Goal: Information Seeking & Learning: Learn about a topic

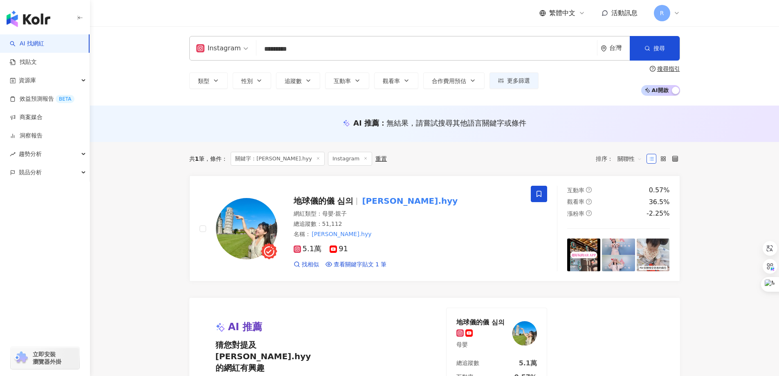
click at [163, 251] on main "Instagram peggy.hyy ********* 台灣 搜尋 7d58fc68-2f22-407c-a4a5-f5336f5054bc 地球儀的儀 …" at bounding box center [434, 272] width 689 height 492
click at [299, 86] on button "追蹤數" at bounding box center [298, 80] width 44 height 16
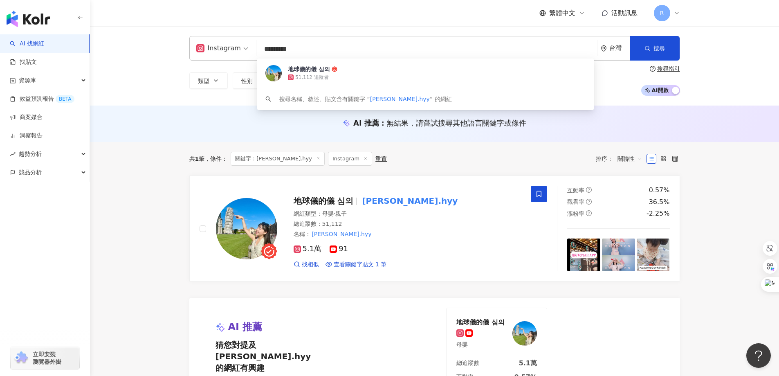
drag, startPoint x: 305, startPoint y: 49, endPoint x: 211, endPoint y: 42, distance: 94.3
click at [211, 42] on div "Instagram ********* 台灣 搜尋 7d58fc68-2f22-407c-a4a5-f5336f5054bc 地球儀的儀 심의 51,112 …" at bounding box center [434, 48] width 491 height 25
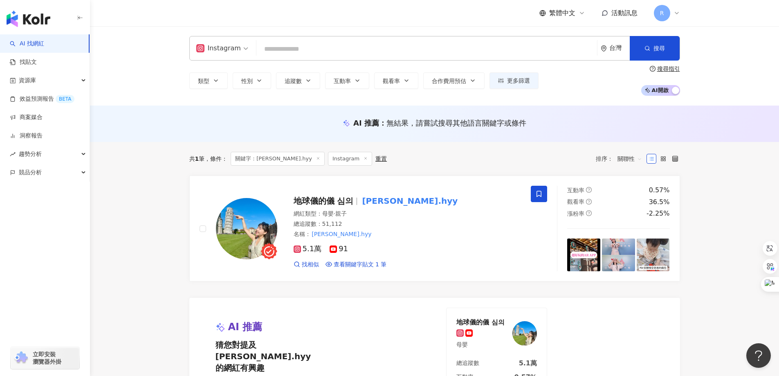
drag, startPoint x: 262, startPoint y: 119, endPoint x: 280, endPoint y: 106, distance: 21.8
click at [263, 119] on div "AI 推薦 ： 無結果，請嘗試搜尋其他語言關鍵字或條件" at bounding box center [434, 123] width 491 height 10
click at [299, 81] on span "追蹤數" at bounding box center [293, 81] width 17 height 7
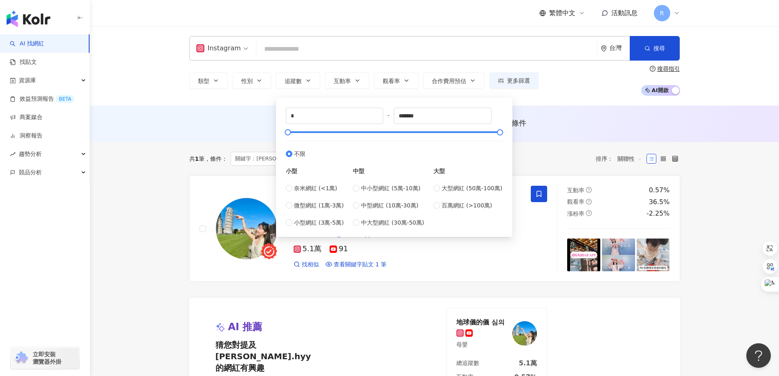
click at [151, 257] on main "Instagram 台灣 搜尋 7d58fc68-2f22-407c-a4a5-f5336f5054bc 地球儀的儀 심의 51,112 追蹤者 搜尋名稱、敘…" at bounding box center [434, 272] width 689 height 492
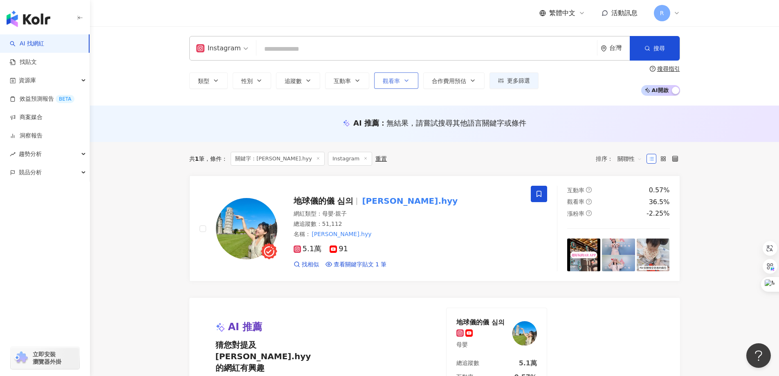
click at [392, 80] on span "觀看率" at bounding box center [391, 81] width 17 height 7
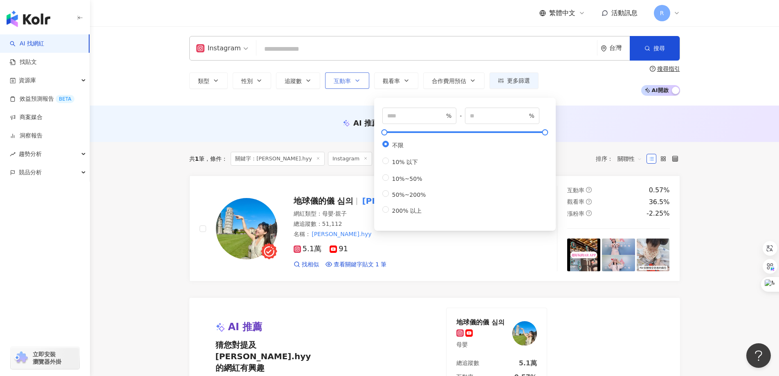
click at [347, 75] on button "互動率" at bounding box center [347, 80] width 44 height 16
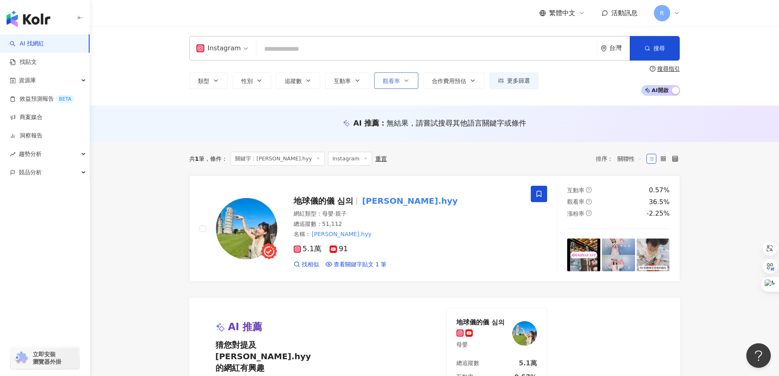
click at [390, 84] on span "觀看率" at bounding box center [391, 81] width 17 height 7
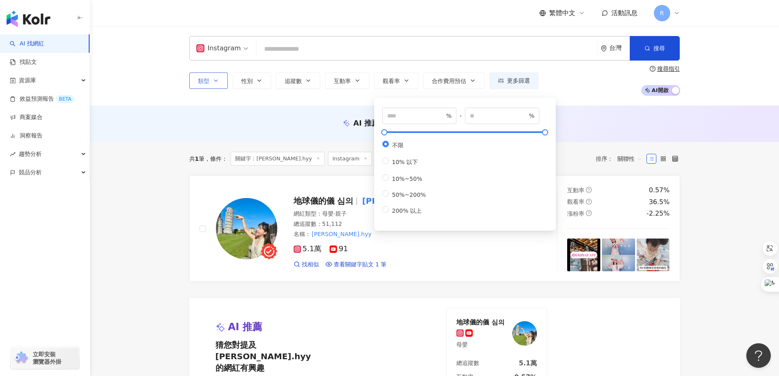
click at [217, 76] on button "類型" at bounding box center [208, 80] width 38 height 16
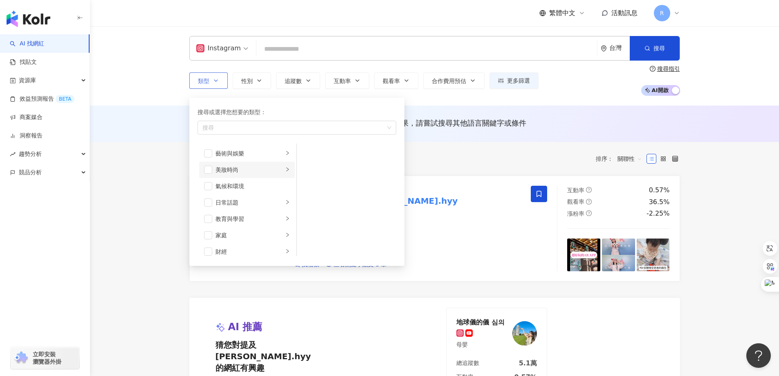
click at [251, 170] on div "美妝時尚" at bounding box center [249, 169] width 68 height 9
click at [203, 170] on li "美妝時尚" at bounding box center [247, 169] width 96 height 16
click at [208, 172] on span "button" at bounding box center [208, 170] width 8 height 8
click at [208, 204] on span "button" at bounding box center [208, 202] width 8 height 8
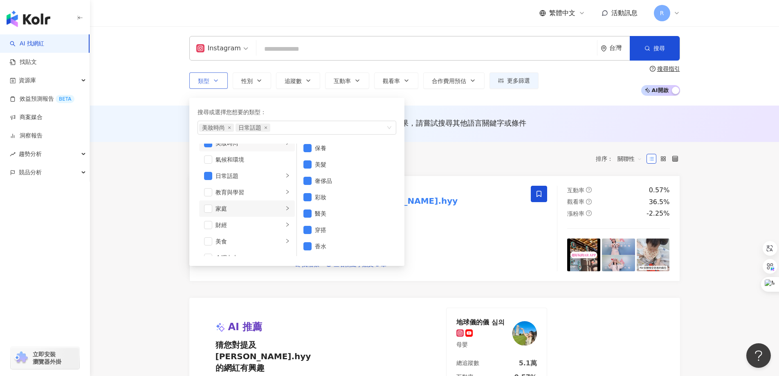
scroll to position [41, 0]
click at [256, 175] on div "教育與學習" at bounding box center [249, 177] width 68 height 9
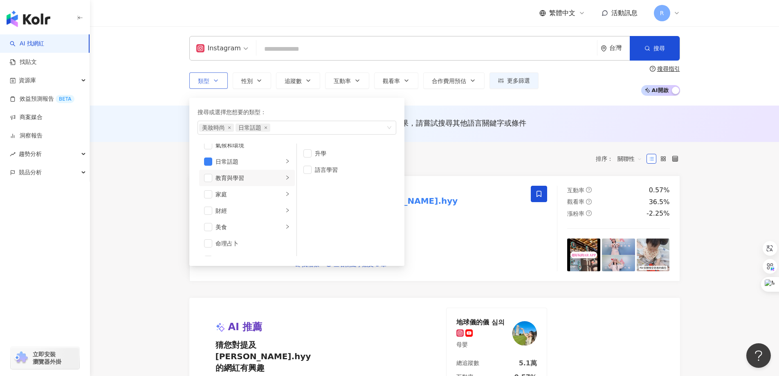
scroll to position [0, 0]
click at [231, 195] on div "家庭" at bounding box center [249, 194] width 68 height 9
click at [208, 194] on span "button" at bounding box center [208, 194] width 8 height 8
click at [211, 226] on span "button" at bounding box center [208, 227] width 8 height 8
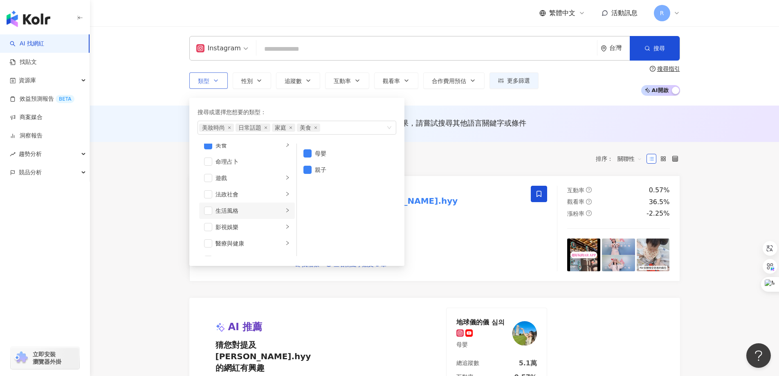
click at [233, 208] on div "生活風格" at bounding box center [249, 210] width 68 height 9
click at [207, 212] on span "button" at bounding box center [208, 210] width 8 height 8
click at [242, 231] on div "影視娛樂" at bounding box center [249, 226] width 68 height 9
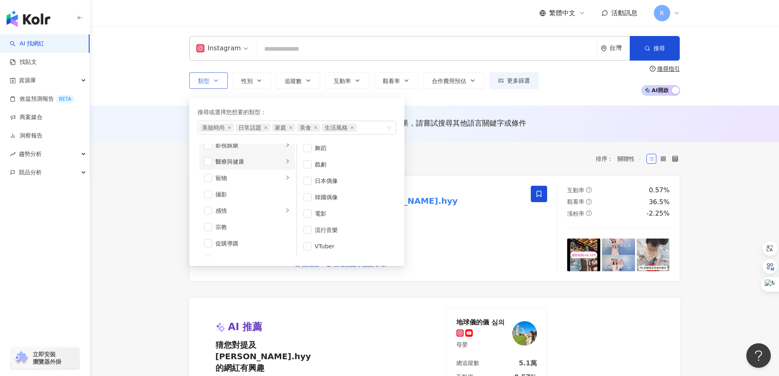
click at [231, 165] on div "醫療與健康" at bounding box center [249, 161] width 68 height 9
click at [209, 161] on span "button" at bounding box center [208, 161] width 8 height 8
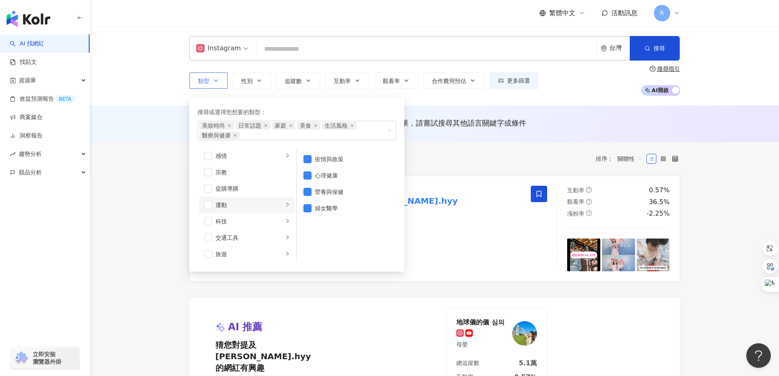
scroll to position [283, 0]
click at [251, 188] on div "運動" at bounding box center [249, 186] width 68 height 9
click at [209, 186] on span "button" at bounding box center [208, 186] width 8 height 8
click at [247, 204] on div "科技" at bounding box center [249, 202] width 68 height 9
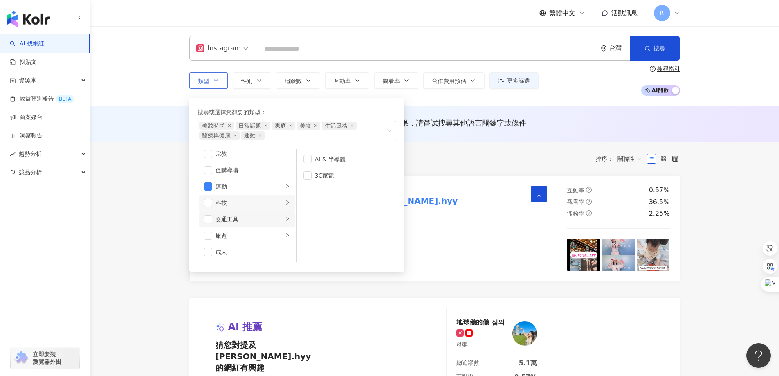
click at [248, 214] on li "交通工具" at bounding box center [247, 219] width 96 height 16
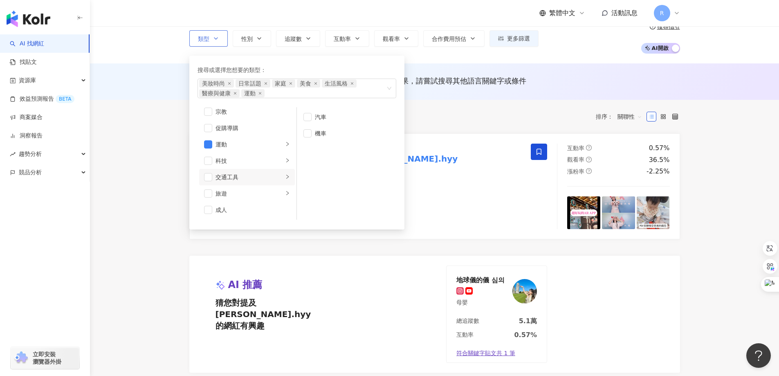
scroll to position [82, 0]
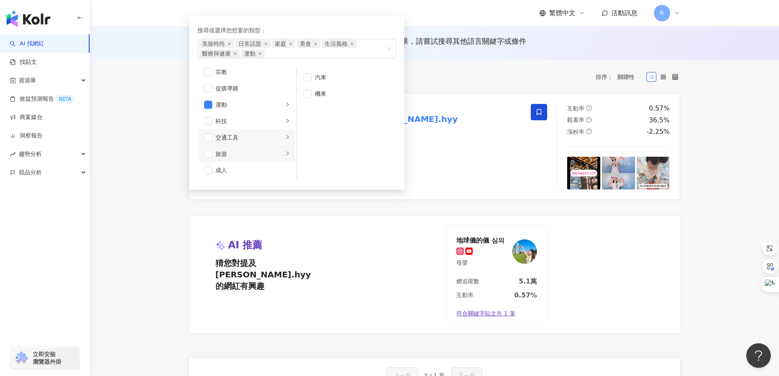
click at [242, 158] on div "旅遊" at bounding box center [249, 153] width 68 height 9
click at [209, 151] on span "button" at bounding box center [208, 154] width 8 height 8
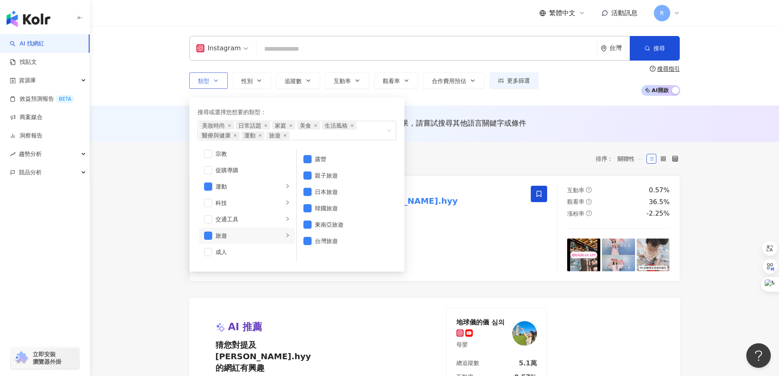
scroll to position [120, 0]
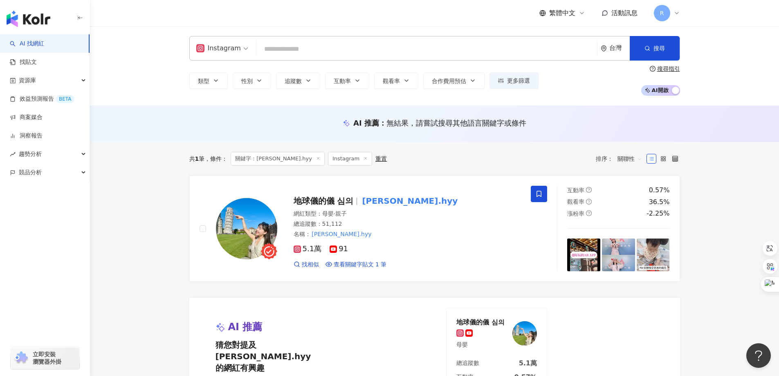
click at [449, 158] on div "共 1 筆 條件 ： 關鍵字：peggy.hyy Instagram 重置 排序： 關聯性" at bounding box center [434, 159] width 491 height 14
click at [317, 51] on input "search" at bounding box center [427, 49] width 334 height 16
click at [223, 80] on button "類型" at bounding box center [208, 80] width 38 height 16
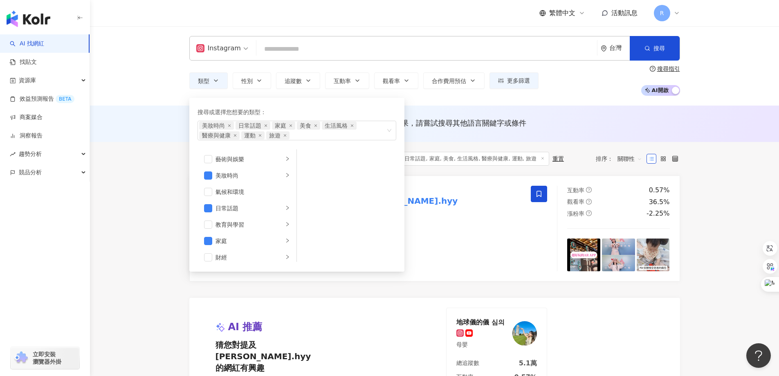
click at [569, 149] on div "共 1 筆 條件 ： 關鍵字：peggy.hyy Instagram 美妝時尚, 日常話題, 家庭, 美食, 生活風格, 醫療與健康, 運動, 旅遊 重置 排…" at bounding box center [434, 159] width 491 height 34
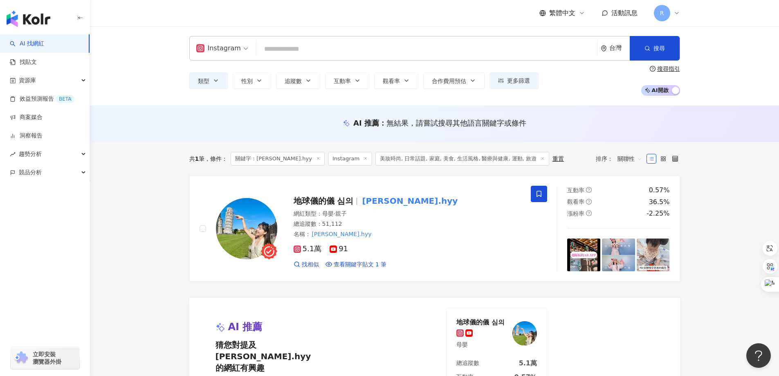
click at [337, 159] on span "Instagram" at bounding box center [350, 159] width 44 height 14
click at [316, 159] on icon at bounding box center [318, 158] width 4 height 4
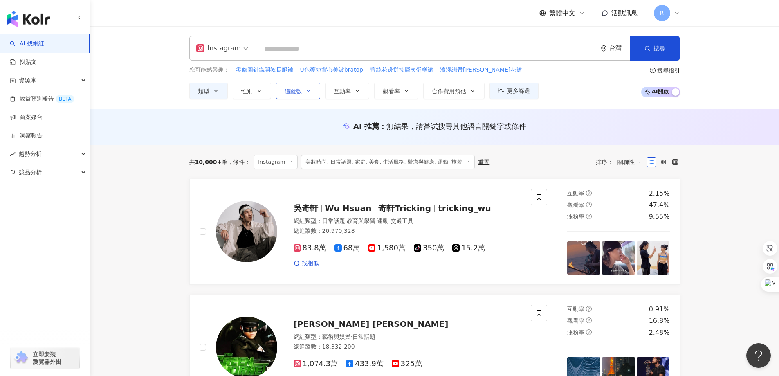
click at [291, 93] on span "追蹤數" at bounding box center [293, 91] width 17 height 7
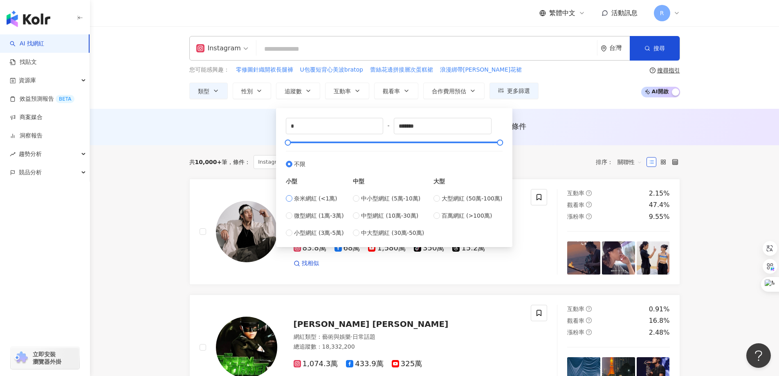
type input "****"
type input "*****"
type input "*"
type input "****"
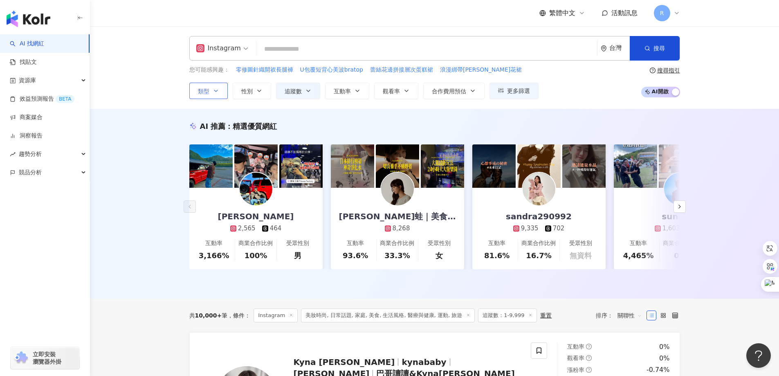
click at [213, 93] on icon "button" at bounding box center [216, 90] width 7 height 7
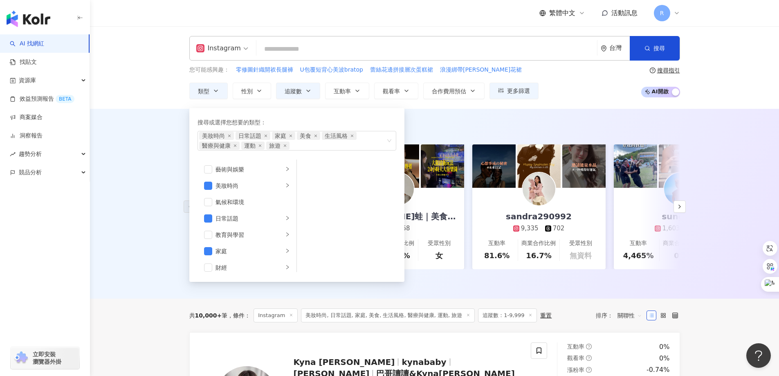
click at [717, 129] on div "AI 推薦 ： 精選優質網紅 愷文 2,565 464 互動率 3,166% 商業合作比例 100% 受眾性別 男 李福蛙｜美食．旅遊．親子生活｜ 8,268…" at bounding box center [434, 204] width 689 height 190
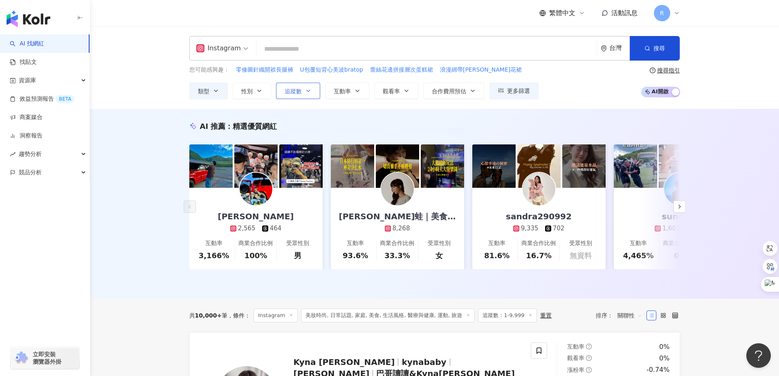
click at [302, 95] on button "追蹤數" at bounding box center [298, 91] width 44 height 16
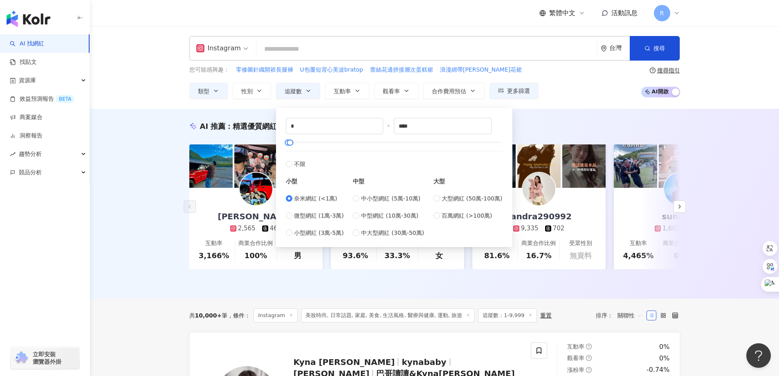
click at [747, 181] on div "AI 推薦 ： 精選優質網紅 愷文 2,565 464 互動率 3,166% 商業合作比例 100% 受眾性別 男 李福蛙｜美食．旅遊．親子生活｜ 8,268…" at bounding box center [434, 204] width 689 height 190
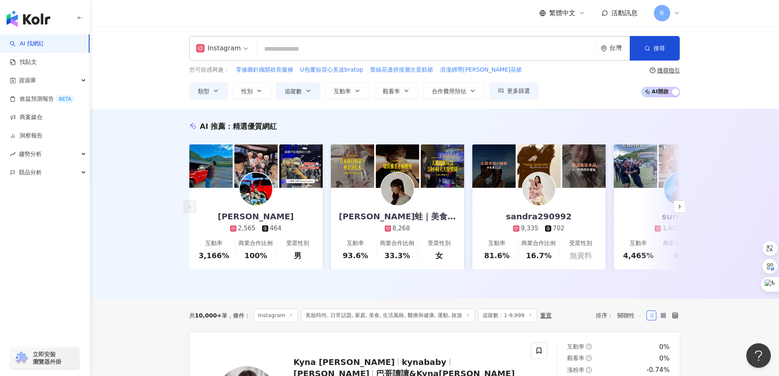
click at [44, 19] on img "button" at bounding box center [29, 19] width 44 height 16
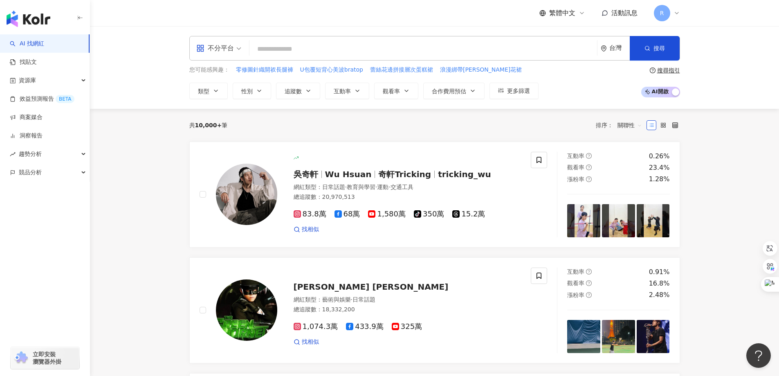
click at [677, 13] on icon at bounding box center [676, 13] width 3 height 2
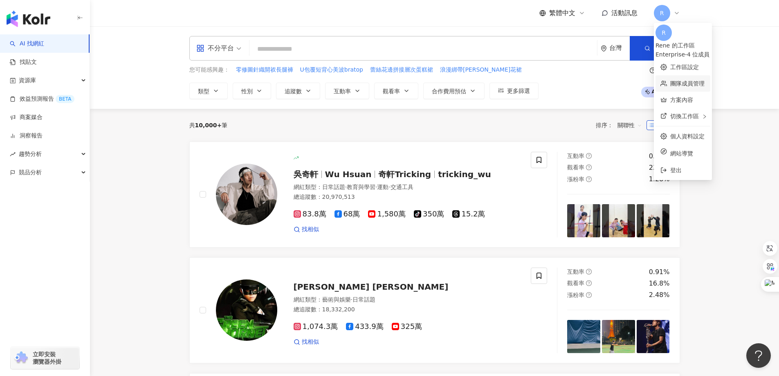
click at [693, 80] on link "團隊成員管理" at bounding box center [687, 83] width 34 height 7
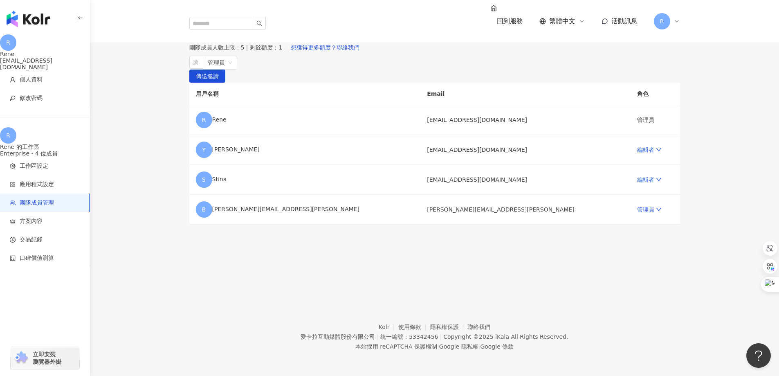
click at [36, 16] on img "button" at bounding box center [29, 19] width 44 height 16
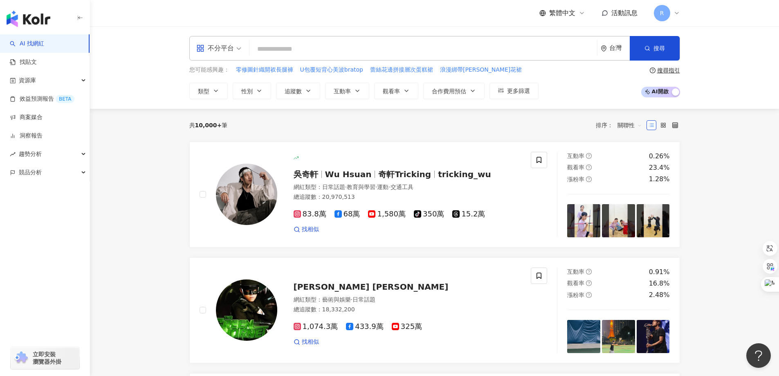
click at [677, 13] on icon at bounding box center [676, 13] width 7 height 7
click at [211, 87] on button "類型" at bounding box center [208, 91] width 38 height 16
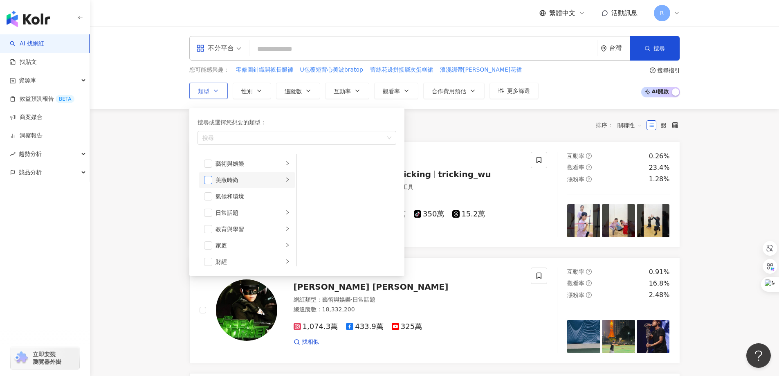
click at [204, 182] on span "button" at bounding box center [208, 180] width 8 height 8
click at [204, 246] on span "button" at bounding box center [208, 245] width 8 height 8
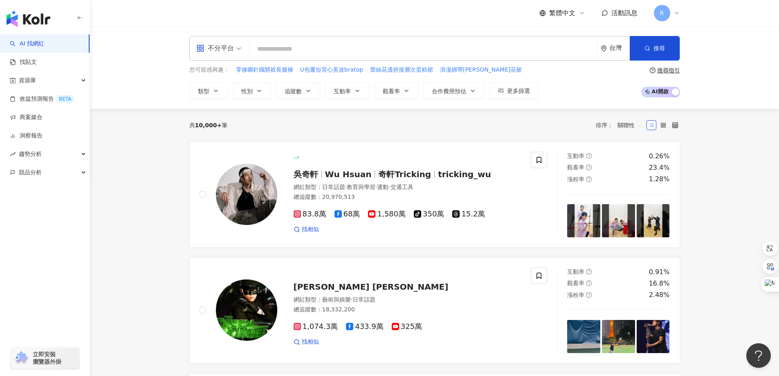
click at [419, 132] on div "共 10,000+ 筆 排序： 關聯性" at bounding box center [434, 125] width 491 height 33
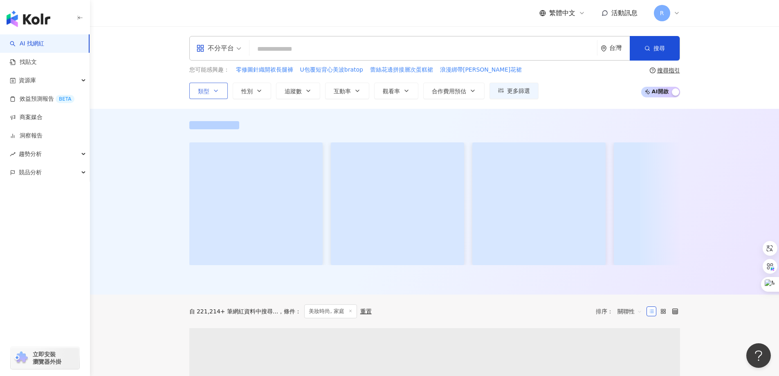
click at [213, 90] on icon "button" at bounding box center [216, 90] width 7 height 7
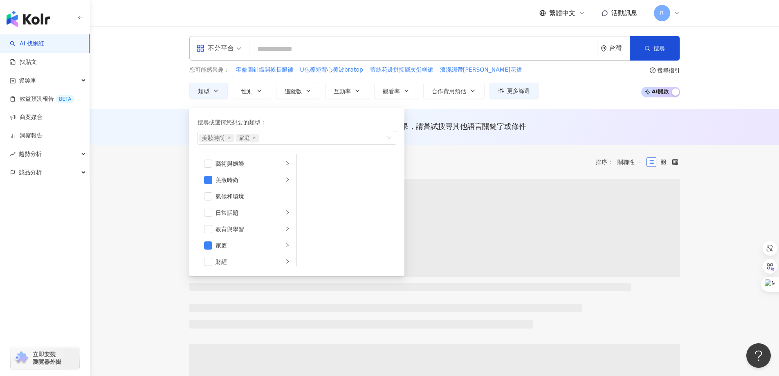
click at [574, 99] on div "不分平台 台灣 搜尋 您可能感興趣： 零修圖針織開衩長腿褲 U包覆短背心美波bratop 蕾絲花邊拼接層次蛋糕裙 浪漫綁帶緹花裙 類型 搜尋或選擇您想要的類型…" at bounding box center [434, 67] width 689 height 83
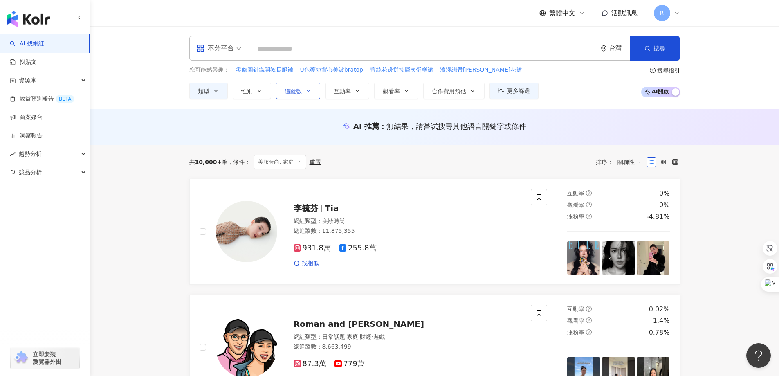
click at [298, 93] on span "追蹤數" at bounding box center [293, 91] width 17 height 7
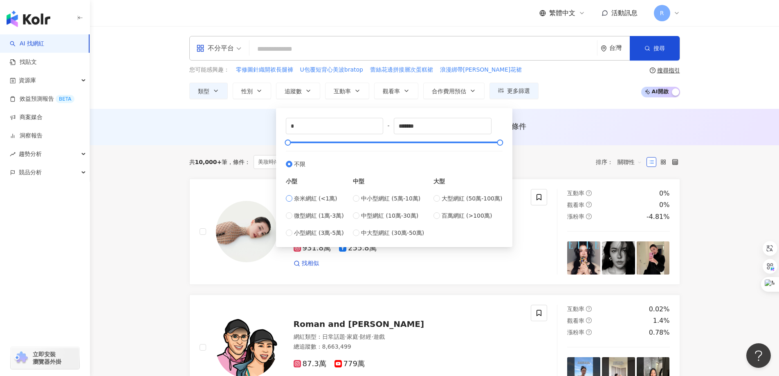
click at [294, 200] on span "奈米網紅 (<1萬)" at bounding box center [315, 198] width 43 height 9
type input "****"
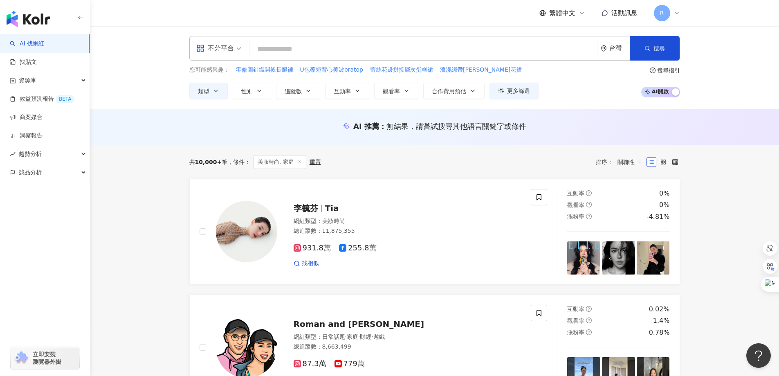
click at [634, 132] on div "AI 推薦 ： 無結果，請嘗試搜尋其他語言關鍵字或條件" at bounding box center [434, 128] width 523 height 15
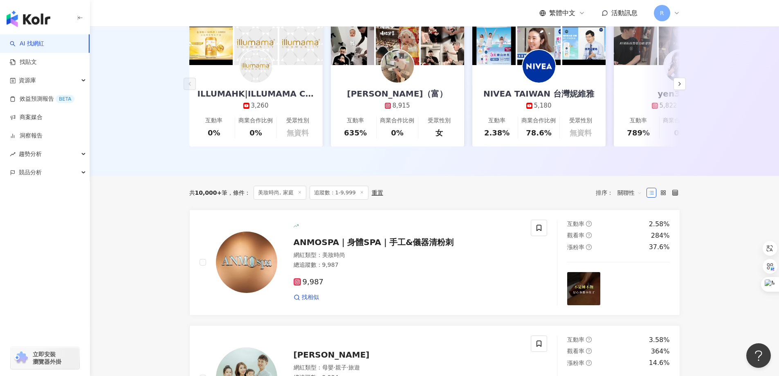
scroll to position [322, 0]
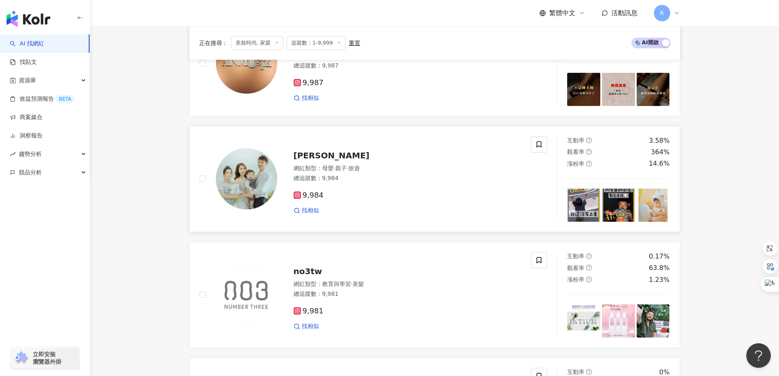
click at [310, 182] on div "總追蹤數 ： 9,984" at bounding box center [408, 178] width 228 height 8
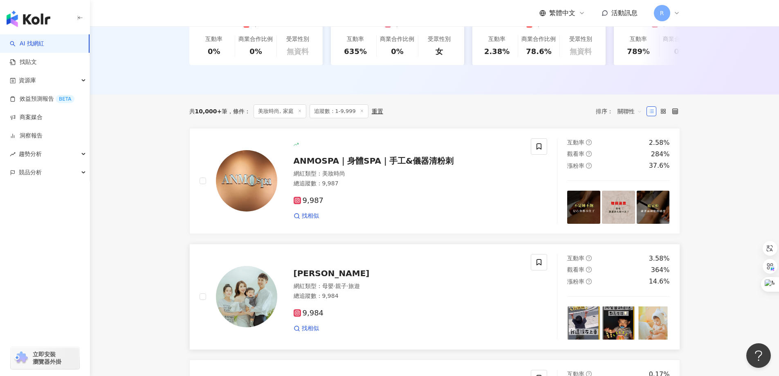
scroll to position [204, 0]
click at [307, 278] on span "Yi-Fen Li" at bounding box center [332, 273] width 76 height 10
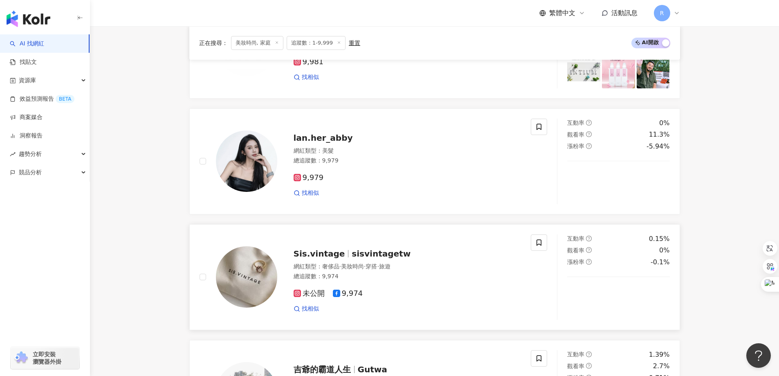
scroll to position [572, 0]
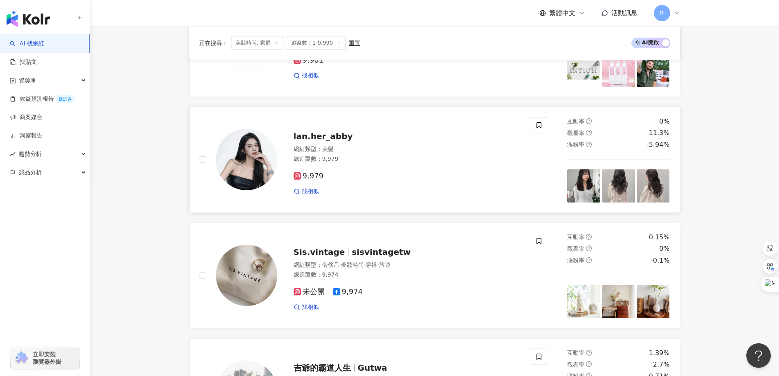
click at [316, 141] on span "lan.her_abby" at bounding box center [323, 136] width 59 height 10
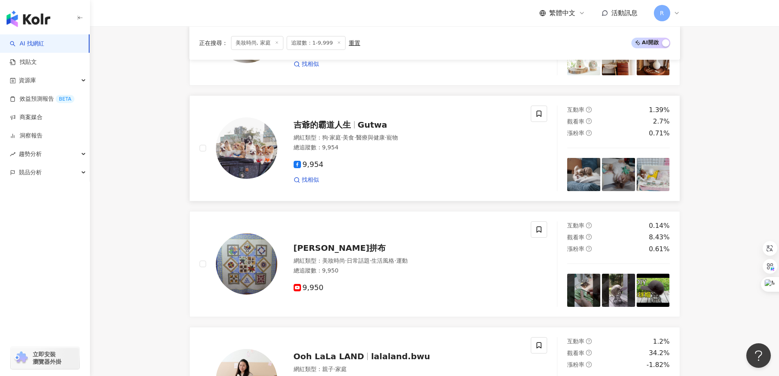
scroll to position [818, 0]
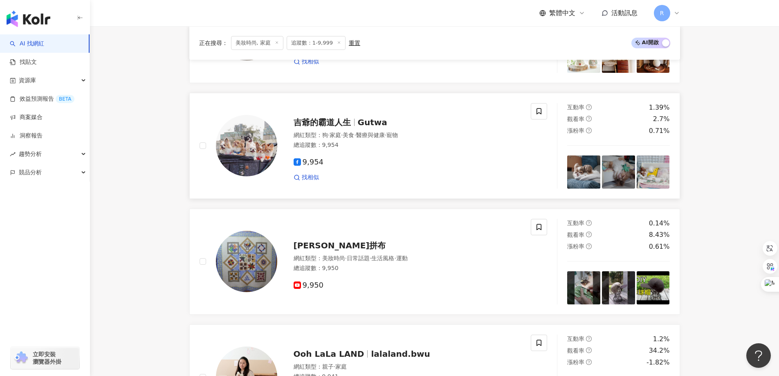
click at [334, 124] on span "吉爺的霸道人生" at bounding box center [322, 122] width 57 height 10
click at [745, 167] on main "不分平台 台灣 搜尋 您可能感興趣： 零修圖針織開衩長腿褲 U包覆短背心美波bratop 蕾絲花邊拼接層次蛋糕裙 浪漫綁帶緹花裙 類型 性別 追蹤數 互動率 …" at bounding box center [434, 99] width 689 height 1780
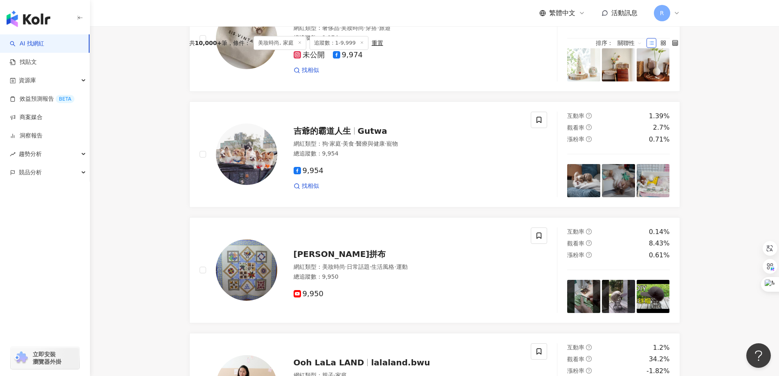
scroll to position [0, 0]
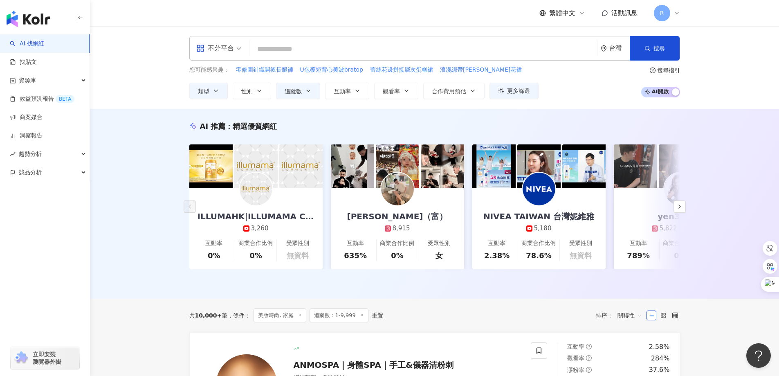
click at [226, 51] on div "不分平台" at bounding box center [215, 48] width 38 height 13
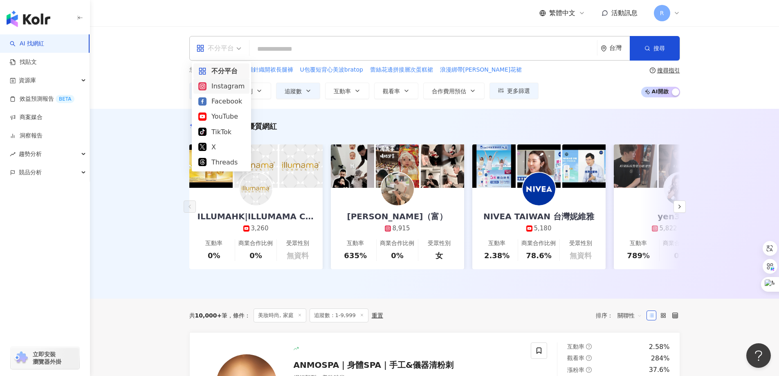
click at [215, 87] on div "Instagram" at bounding box center [221, 86] width 46 height 10
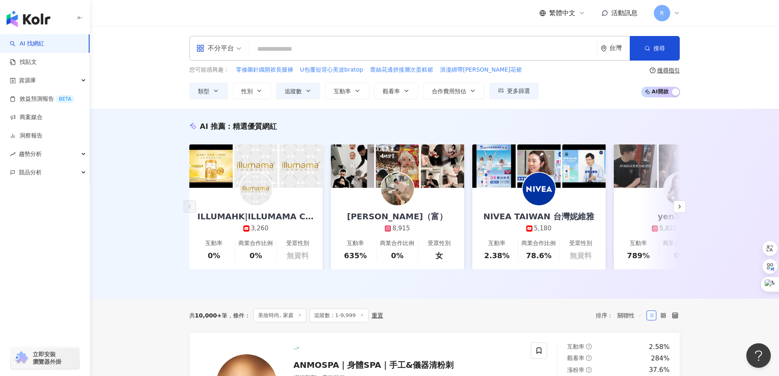
click at [740, 160] on div "AI 推薦 ： 精選優質網紅 ILLUMAHK|ILLUMAMA Community 3,260 互動率 0% 商業合作比例 0% 受眾性別 無資料 小馥（富…" at bounding box center [434, 204] width 689 height 190
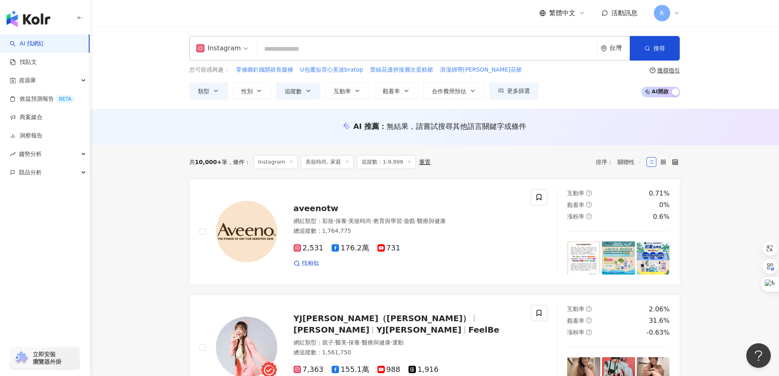
click at [226, 45] on div "Instagram" at bounding box center [218, 48] width 45 height 13
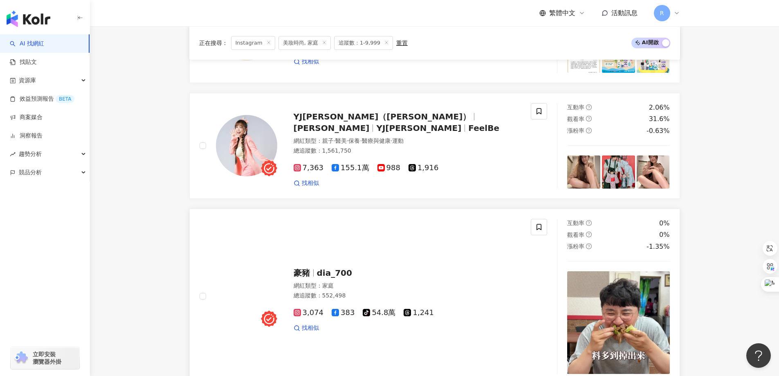
scroll to position [204, 0]
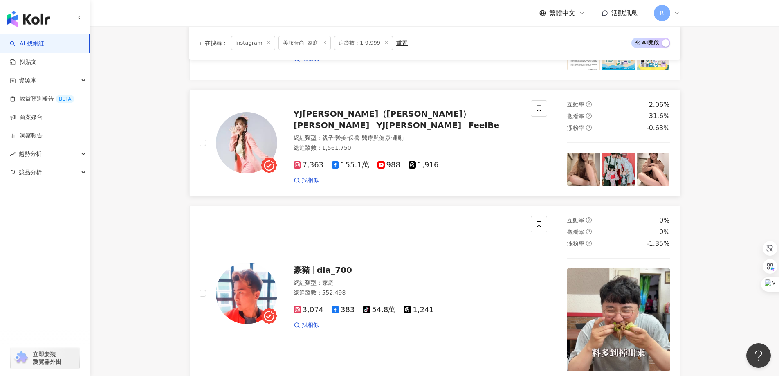
click at [350, 119] on span "YJ[PERSON_NAME]（[PERSON_NAME]）" at bounding box center [382, 114] width 177 height 10
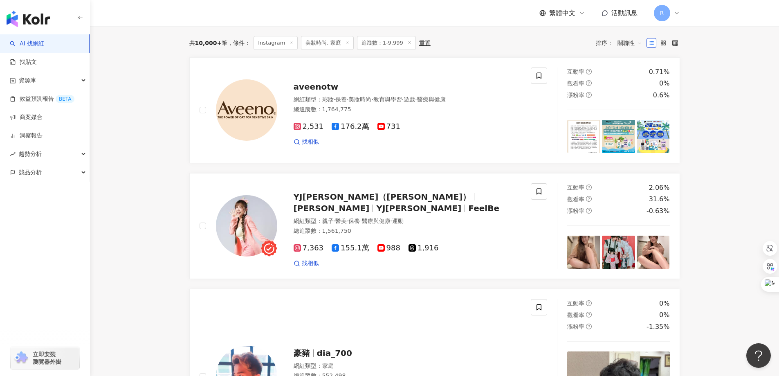
scroll to position [0, 0]
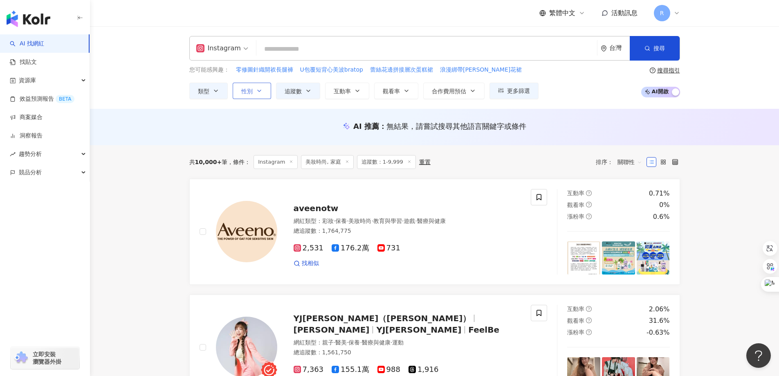
click at [256, 93] on icon "button" at bounding box center [259, 90] width 7 height 7
click at [354, 93] on icon "button" at bounding box center [357, 90] width 7 height 7
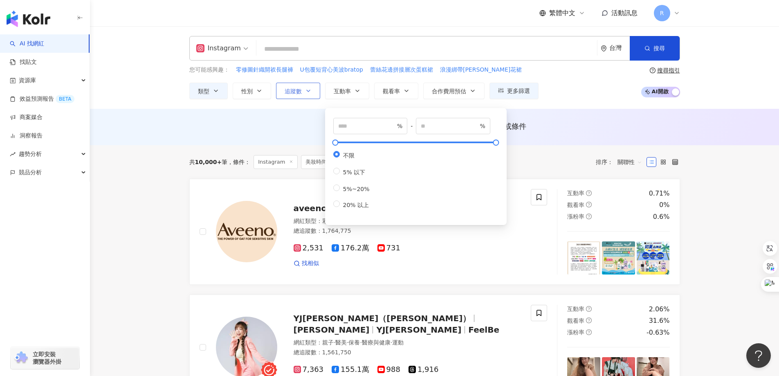
click at [305, 96] on button "追蹤數" at bounding box center [298, 91] width 44 height 16
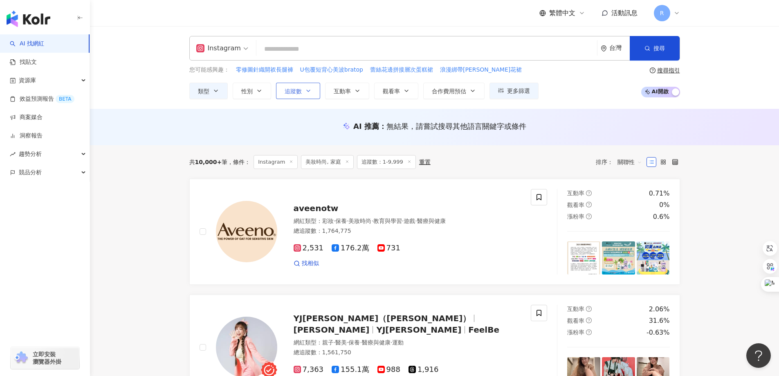
click at [306, 89] on icon "button" at bounding box center [308, 90] width 7 height 7
click at [303, 86] on button "追蹤數" at bounding box center [298, 91] width 44 height 16
click at [307, 91] on icon "button" at bounding box center [308, 90] width 7 height 7
click at [303, 85] on button "追蹤數" at bounding box center [298, 91] width 44 height 16
click at [350, 93] on span "互動率" at bounding box center [342, 91] width 17 height 7
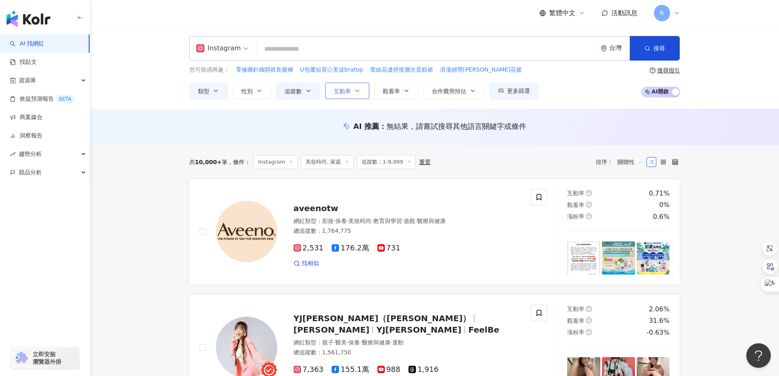
click at [350, 93] on span "互動率" at bounding box center [342, 91] width 17 height 7
click at [392, 92] on span "觀看率" at bounding box center [391, 91] width 17 height 7
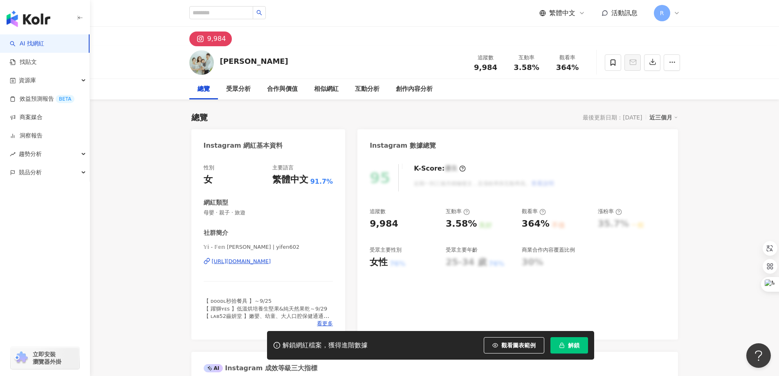
click at [265, 262] on div "https://www.instagram.com/yifen602/" at bounding box center [241, 261] width 59 height 7
drag, startPoint x: 217, startPoint y: 36, endPoint x: 153, endPoint y: 132, distance: 115.2
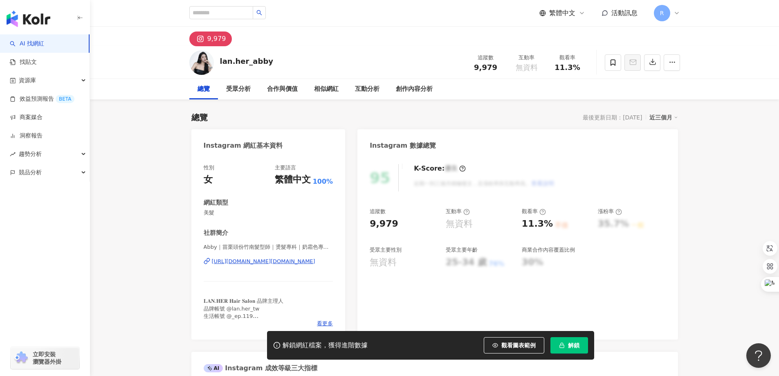
click at [257, 260] on div "https://www.instagram.com/lan.her_abby/" at bounding box center [263, 261] width 103 height 7
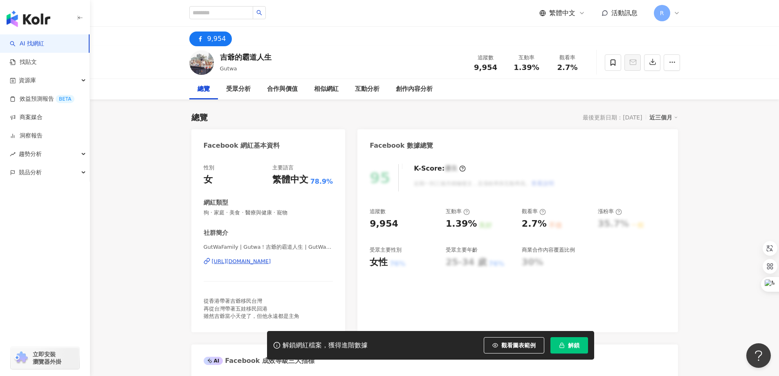
click at [255, 259] on div "https://www.facebook.com/356665291124181" at bounding box center [241, 261] width 59 height 7
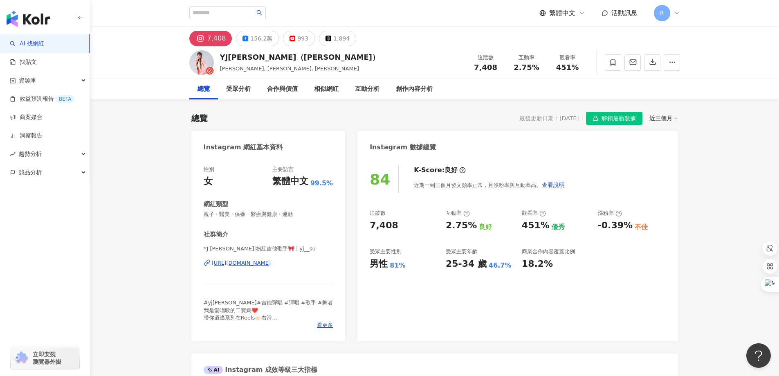
click at [265, 262] on div "[URL][DOMAIN_NAME]" at bounding box center [241, 262] width 59 height 7
